Goal: Task Accomplishment & Management: Manage account settings

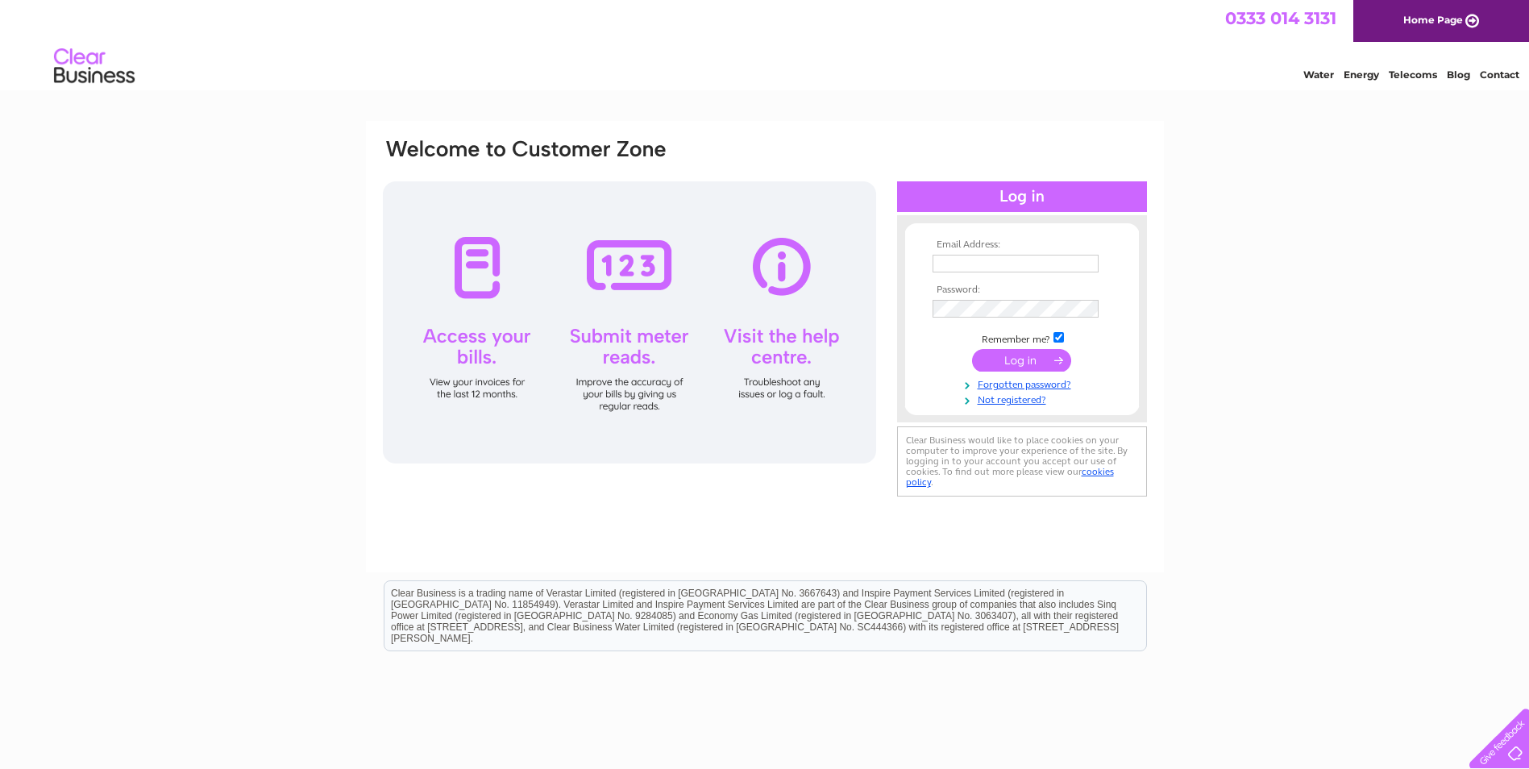
type input "accounts@sheriffmill.co.uk"
click at [1017, 361] on input "submit" at bounding box center [1021, 360] width 99 height 23
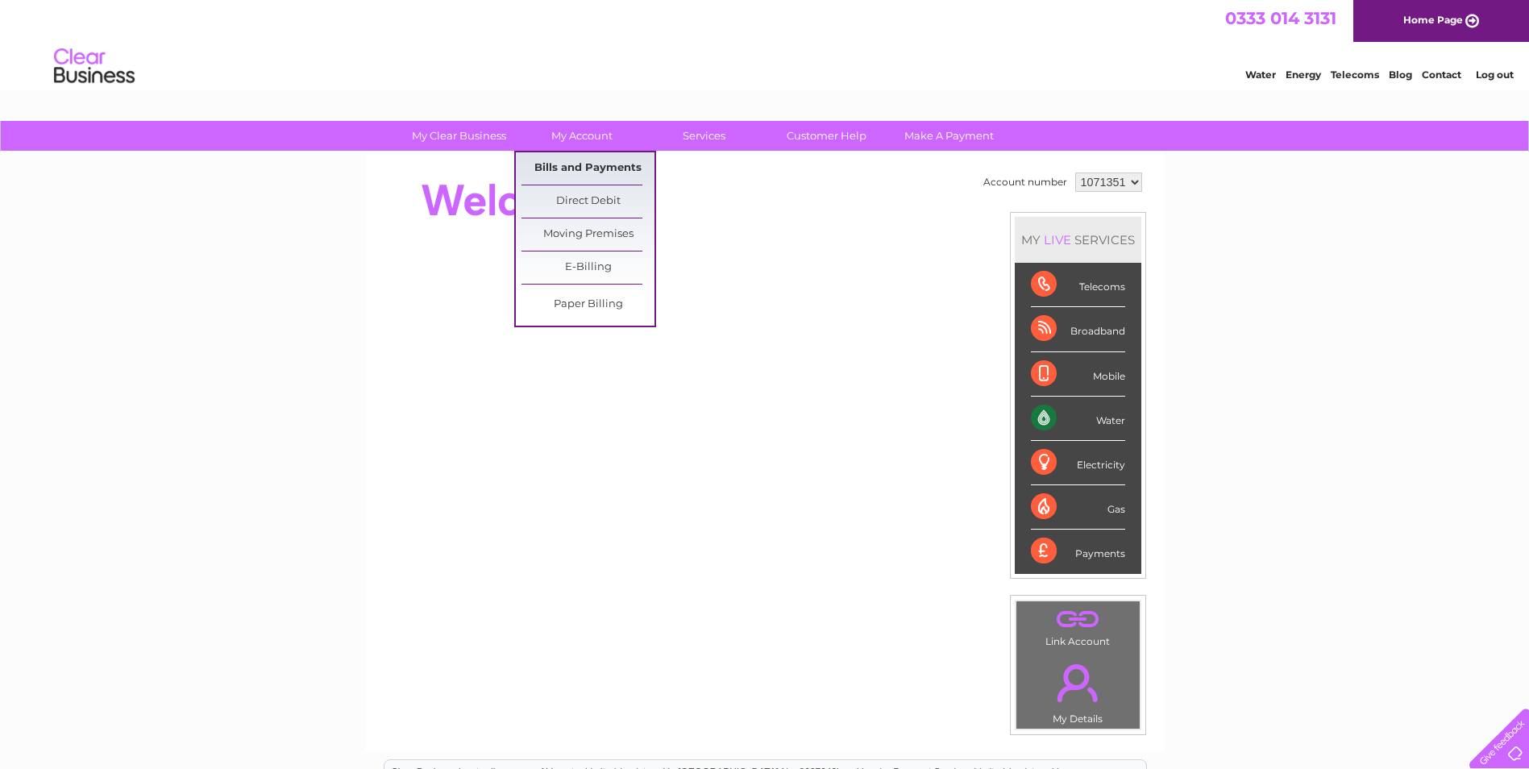
click at [586, 168] on link "Bills and Payments" at bounding box center [588, 168] width 133 height 32
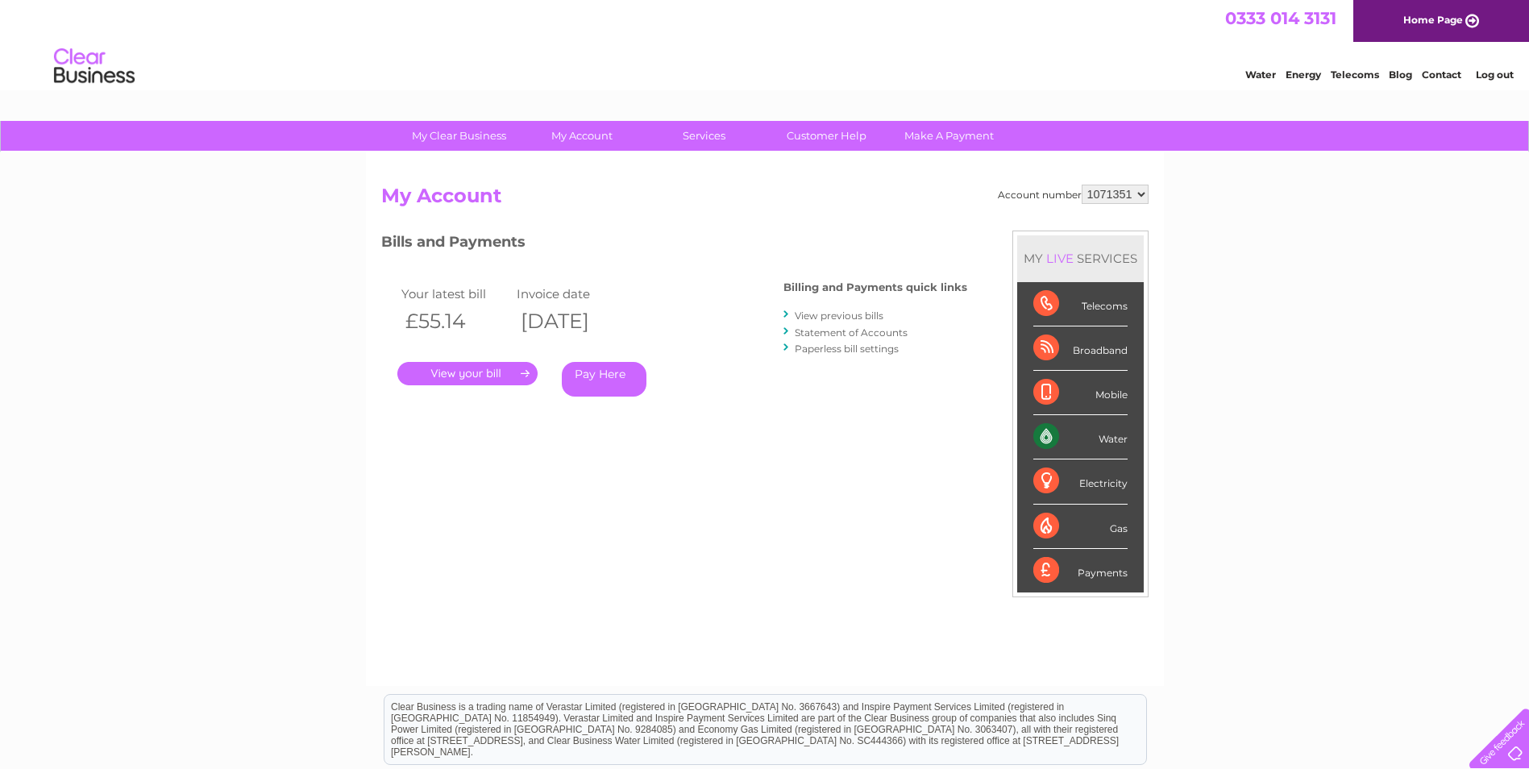
click at [481, 372] on link "." at bounding box center [467, 373] width 140 height 23
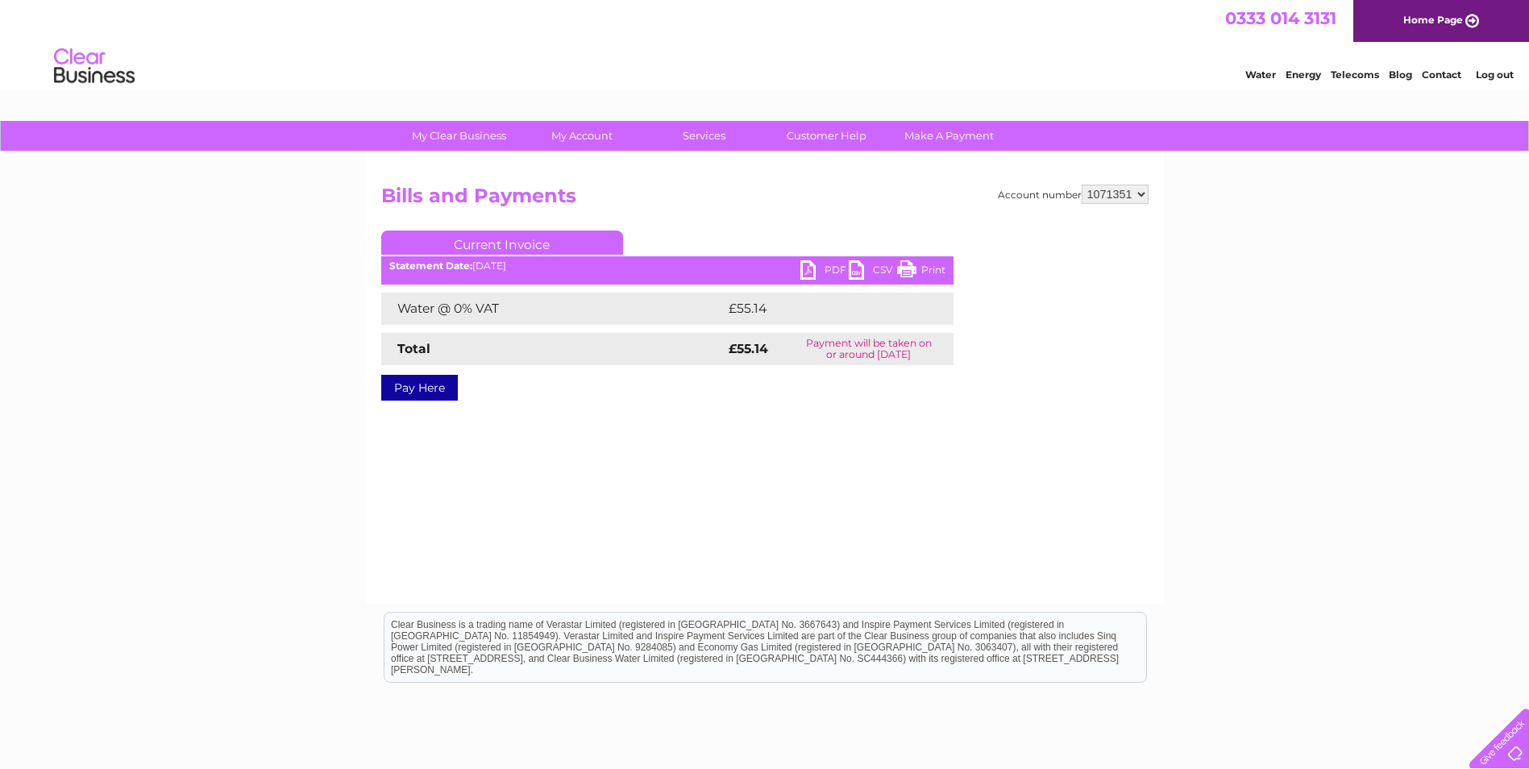
click at [825, 268] on link "PDF" at bounding box center [825, 271] width 48 height 23
click at [1483, 73] on link "Log out" at bounding box center [1495, 75] width 38 height 12
